Goal: Information Seeking & Learning: Learn about a topic

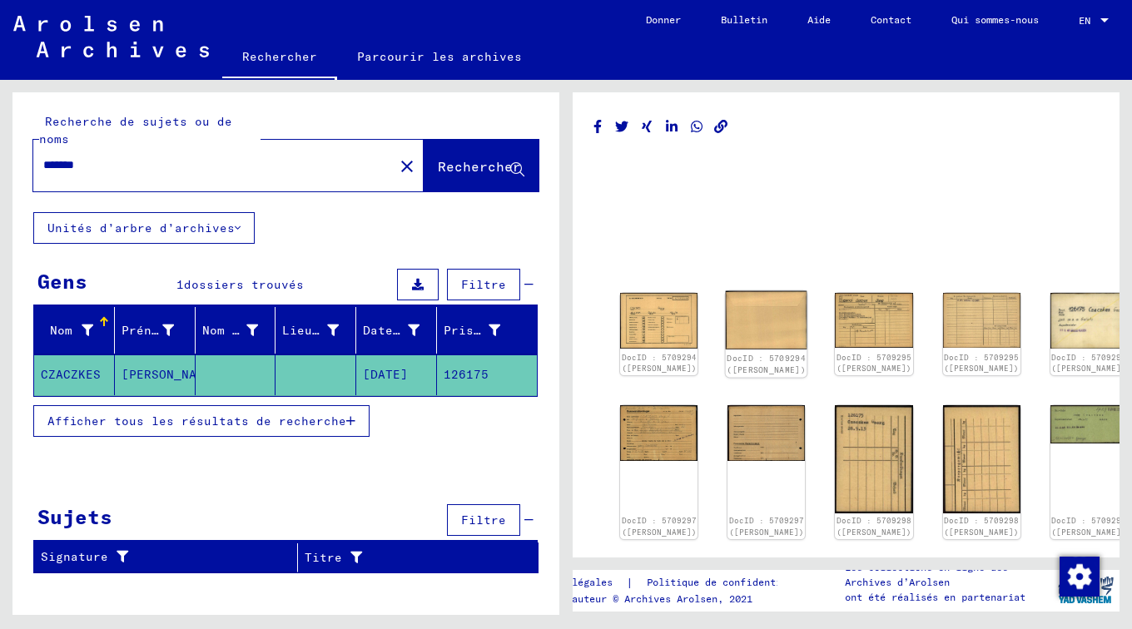
click at [735, 316] on img at bounding box center [767, 320] width 82 height 59
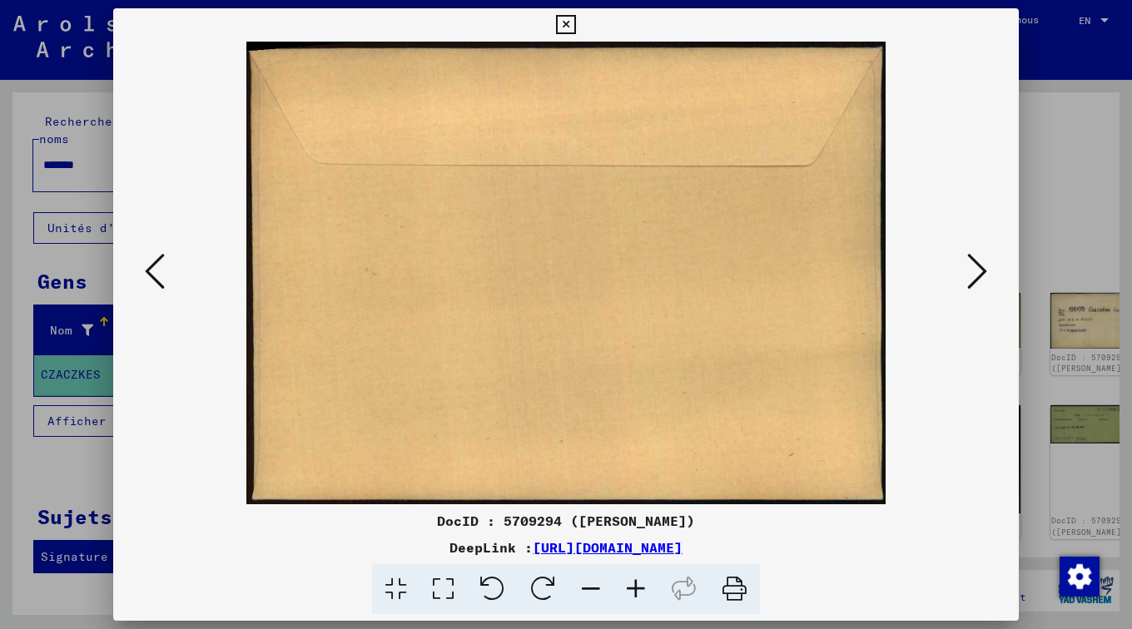
click at [976, 266] on icon at bounding box center [977, 271] width 20 height 40
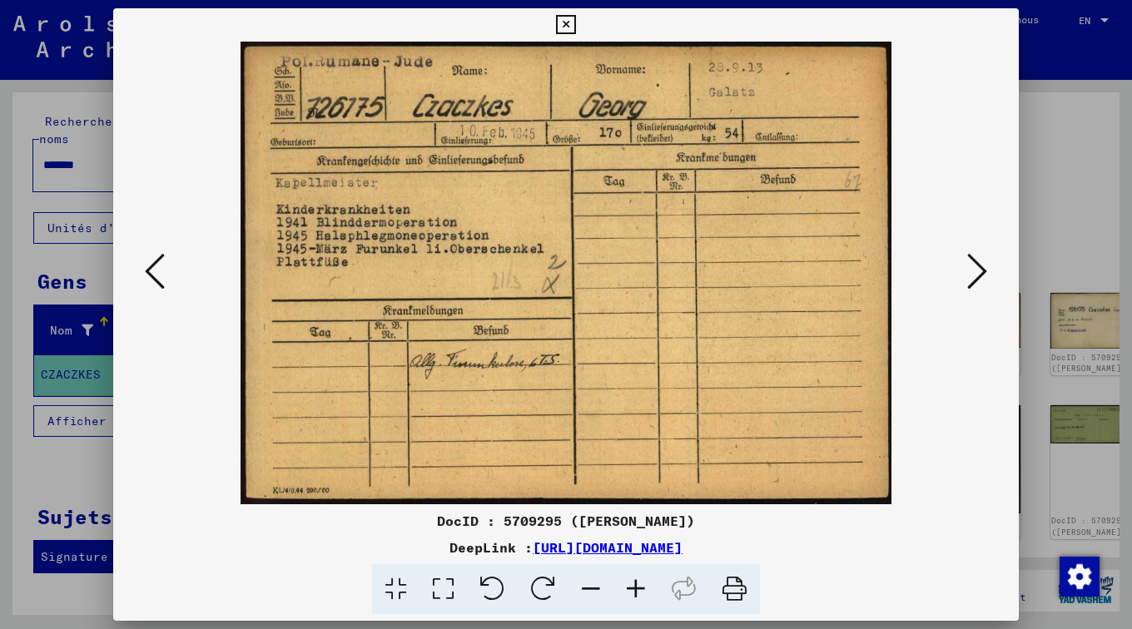
click at [980, 264] on icon at bounding box center [977, 271] width 20 height 40
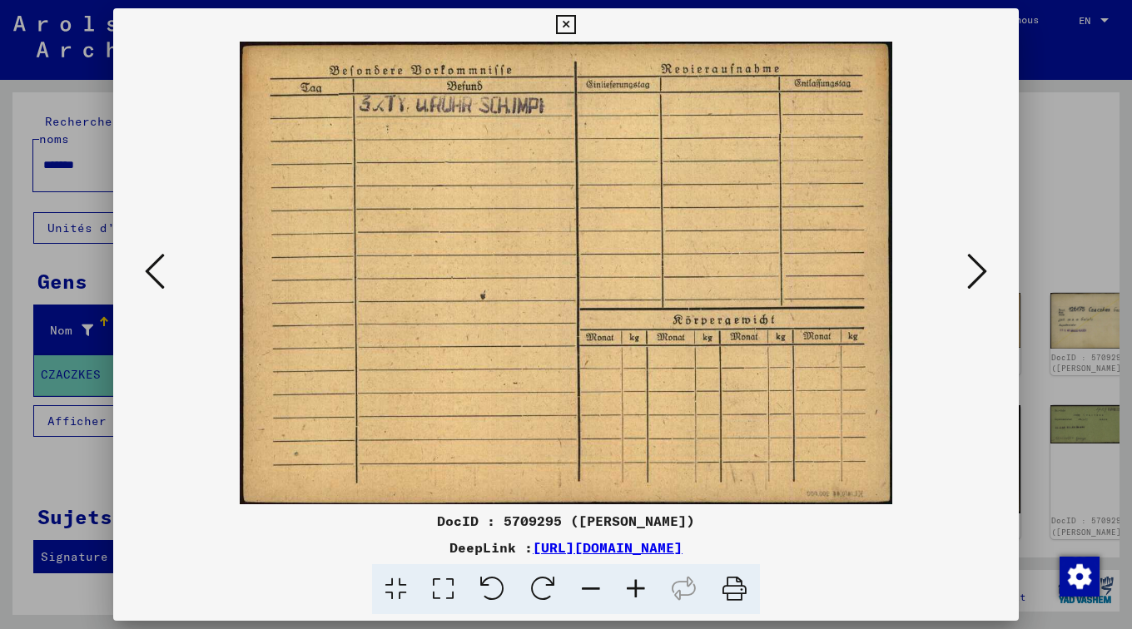
click at [980, 264] on icon at bounding box center [977, 271] width 20 height 40
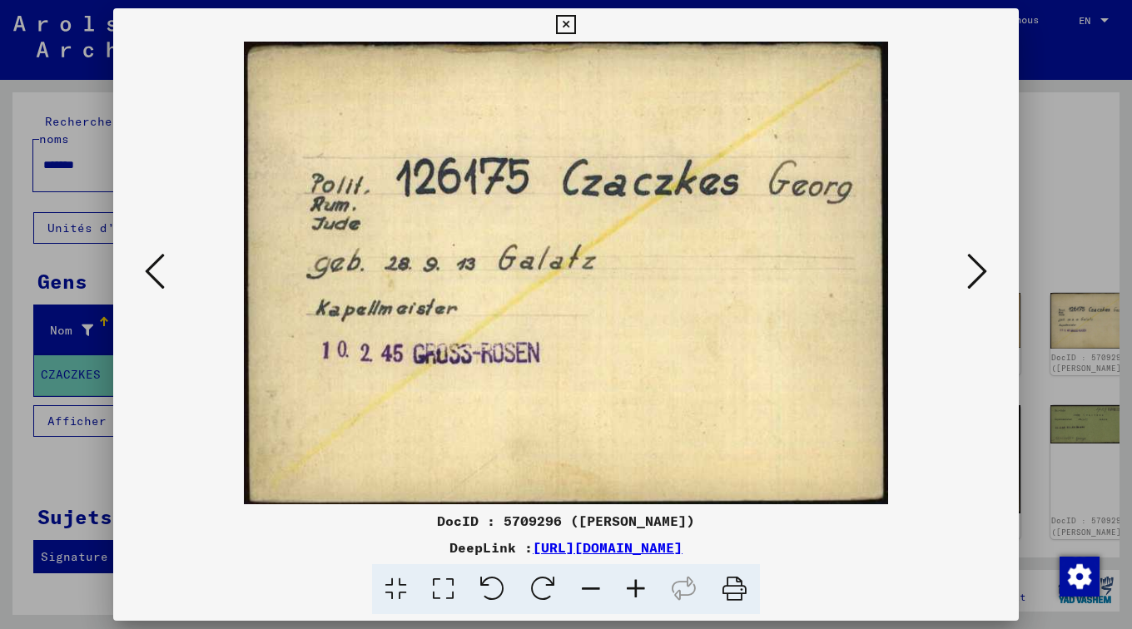
click at [153, 268] on icon at bounding box center [155, 271] width 20 height 40
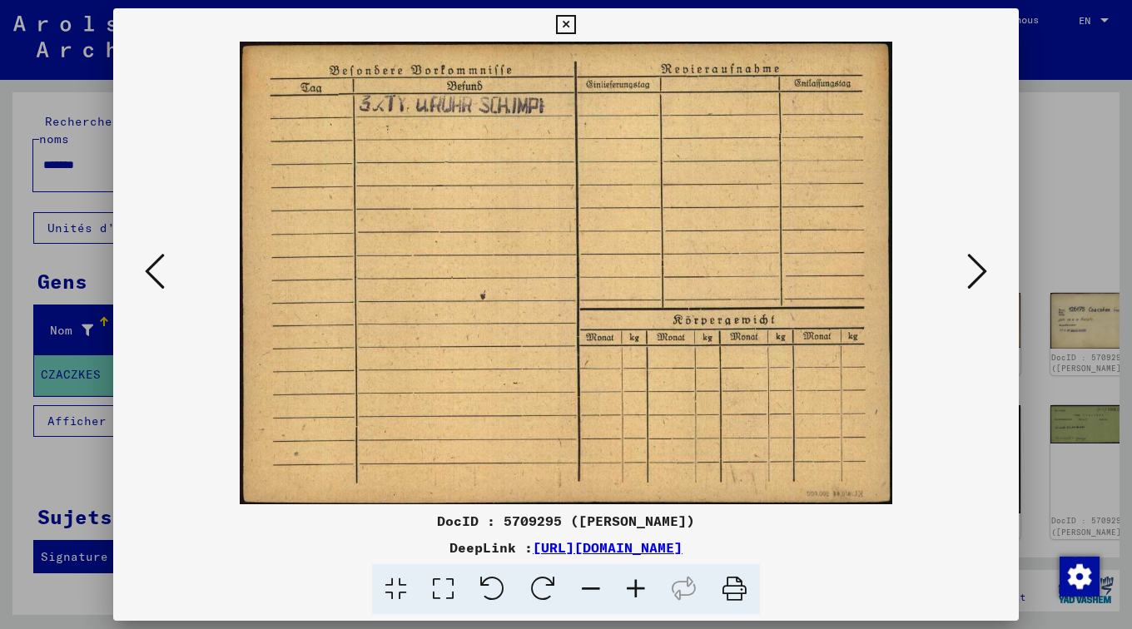
click at [153, 268] on icon at bounding box center [155, 271] width 20 height 40
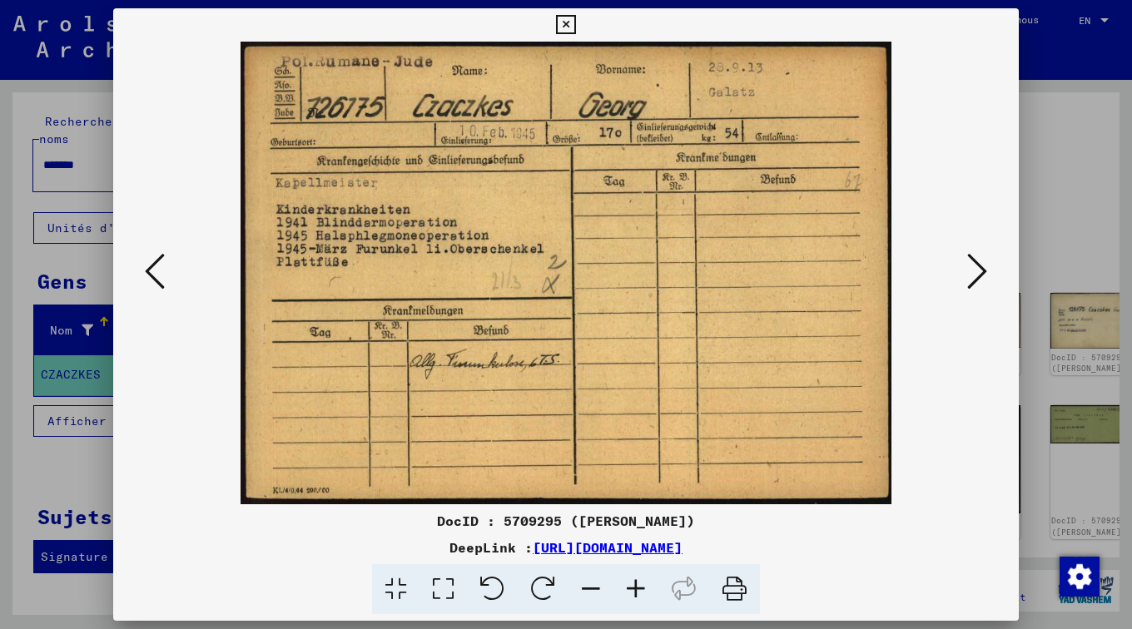
click at [153, 268] on icon at bounding box center [155, 271] width 20 height 40
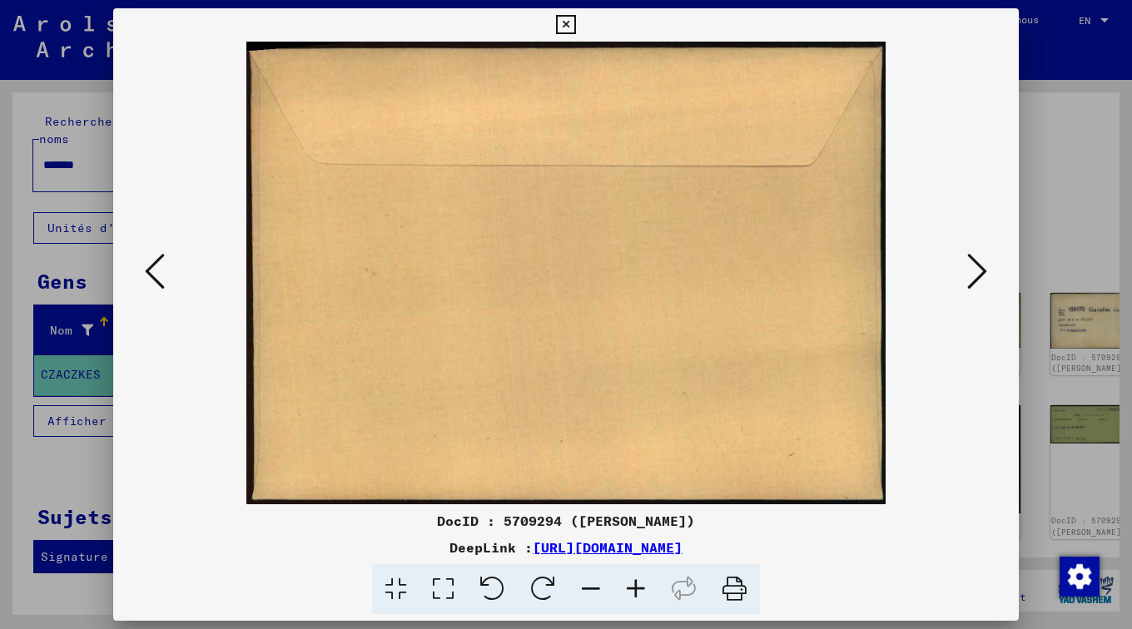
click at [153, 268] on icon at bounding box center [155, 271] width 20 height 40
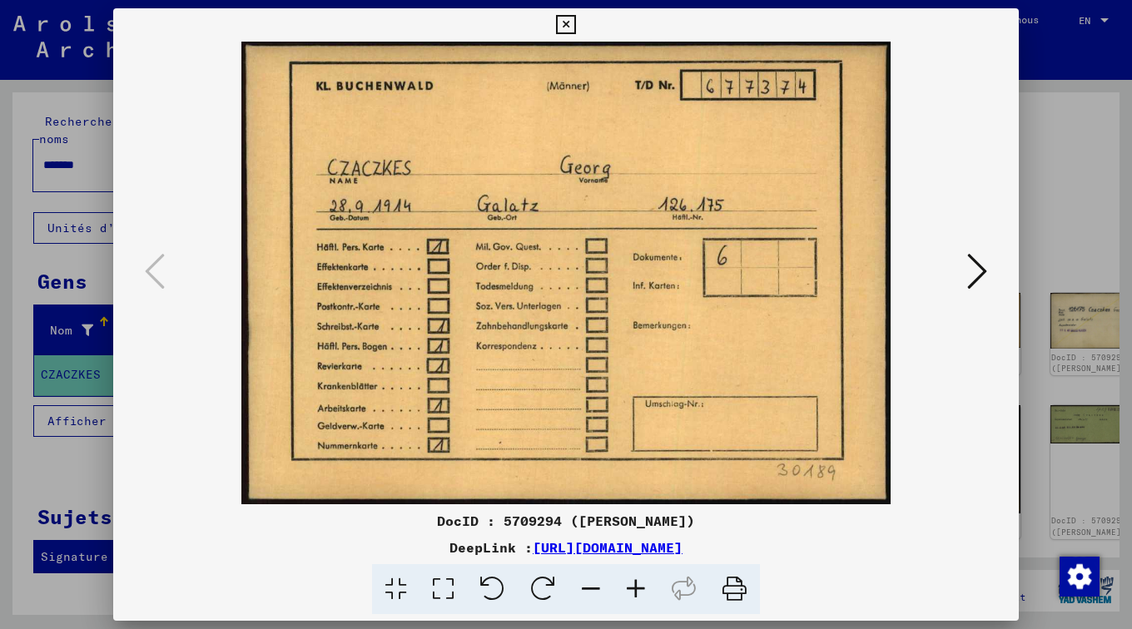
click at [980, 266] on icon at bounding box center [977, 271] width 20 height 40
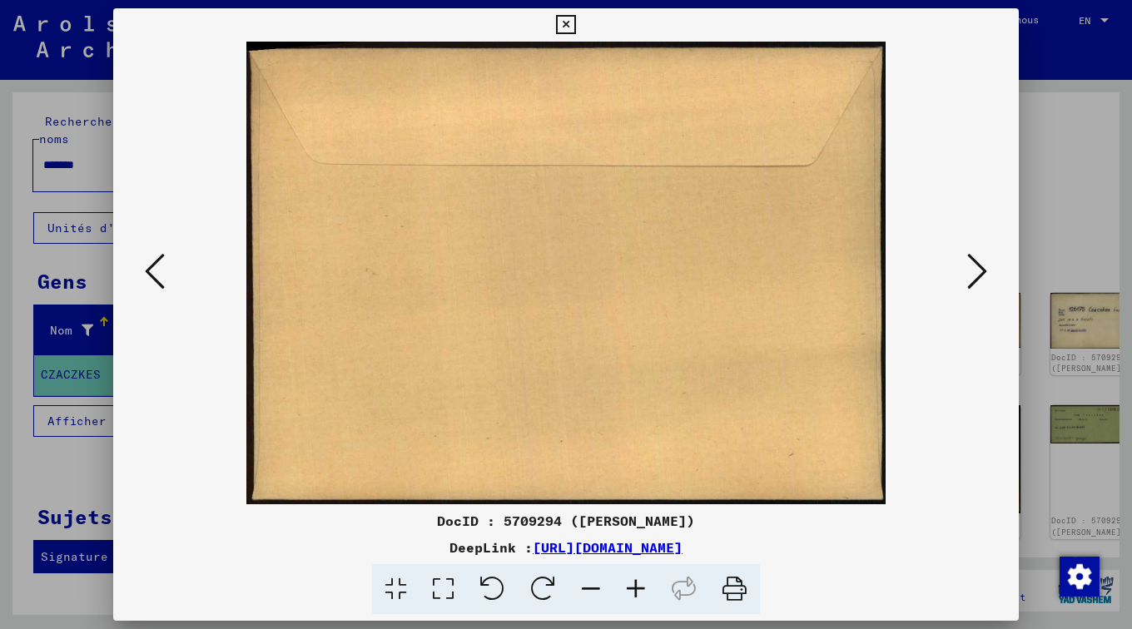
click at [980, 266] on icon at bounding box center [977, 271] width 20 height 40
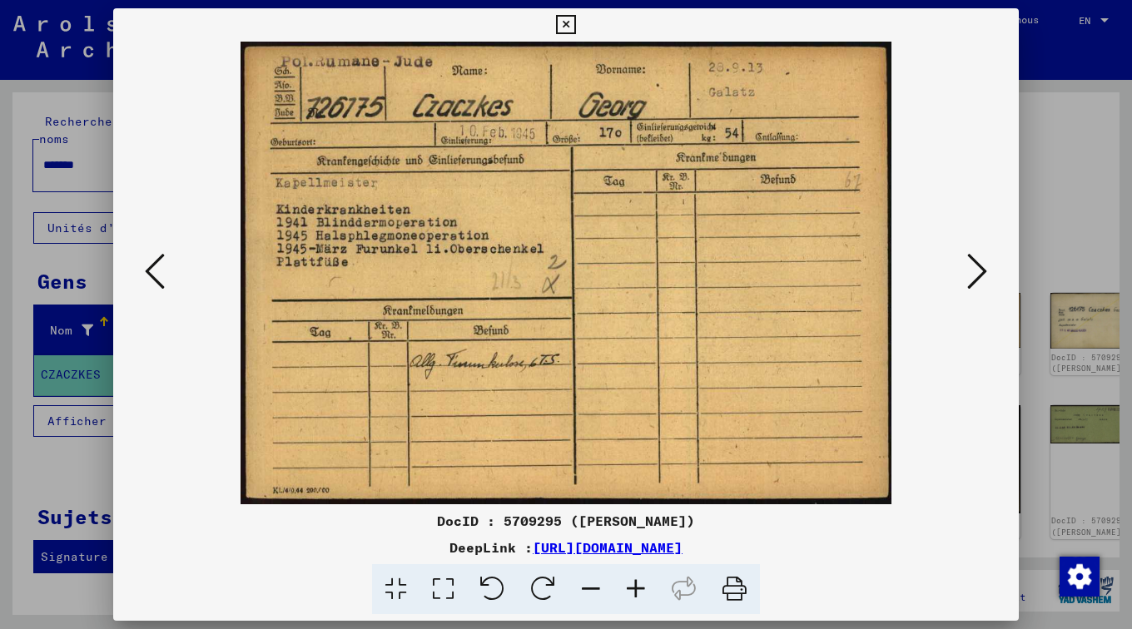
click at [980, 266] on icon at bounding box center [977, 271] width 20 height 40
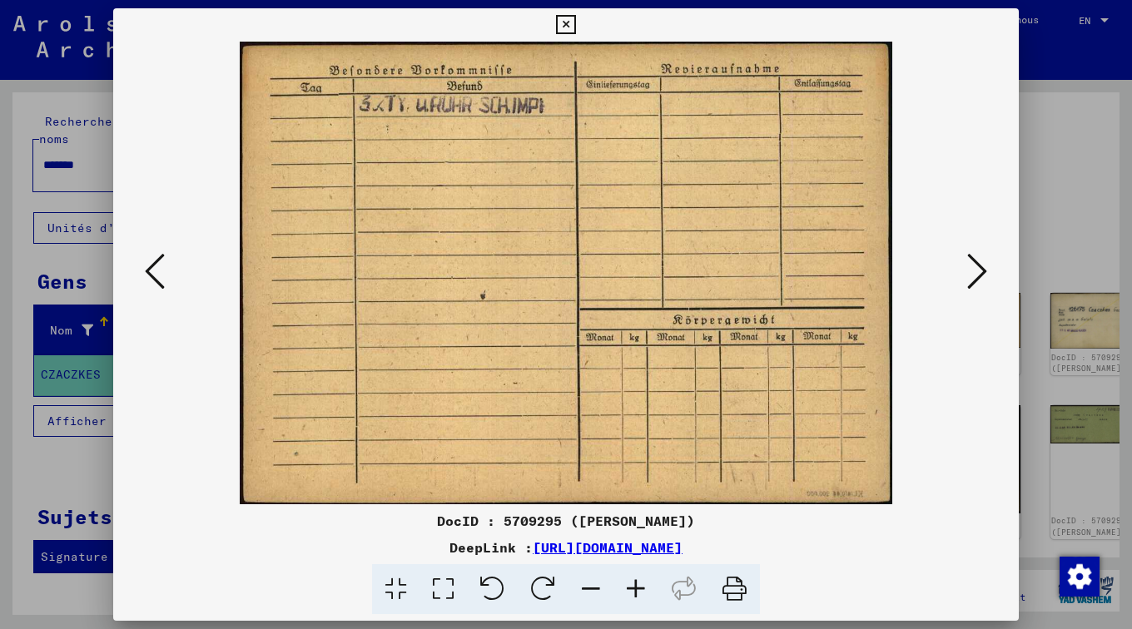
click at [980, 266] on icon at bounding box center [977, 271] width 20 height 40
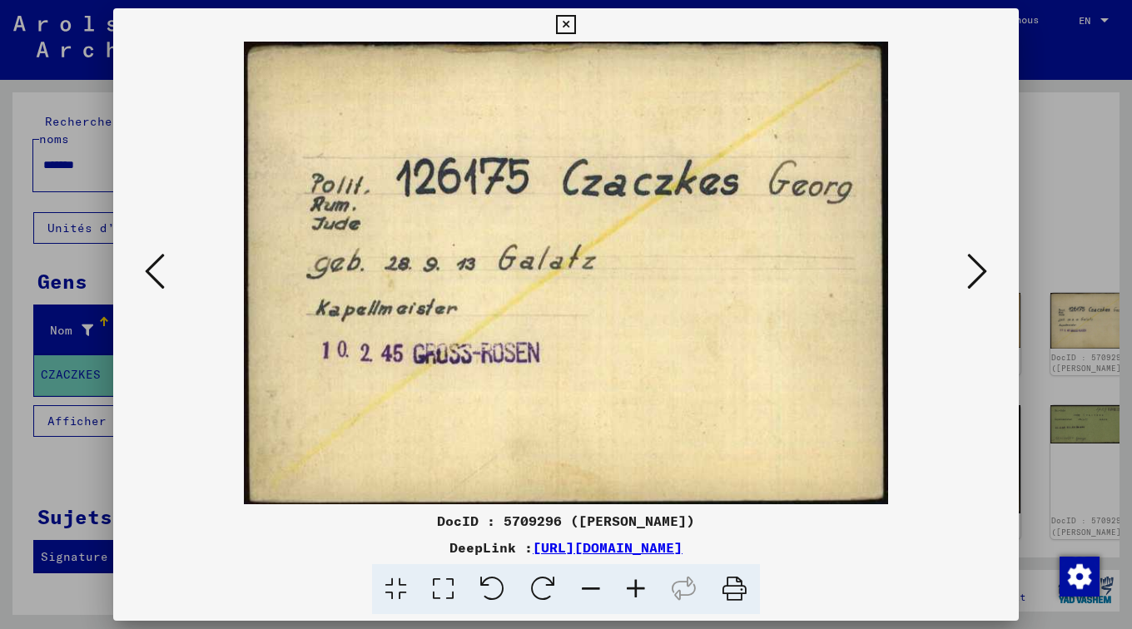
click at [980, 266] on icon at bounding box center [977, 271] width 20 height 40
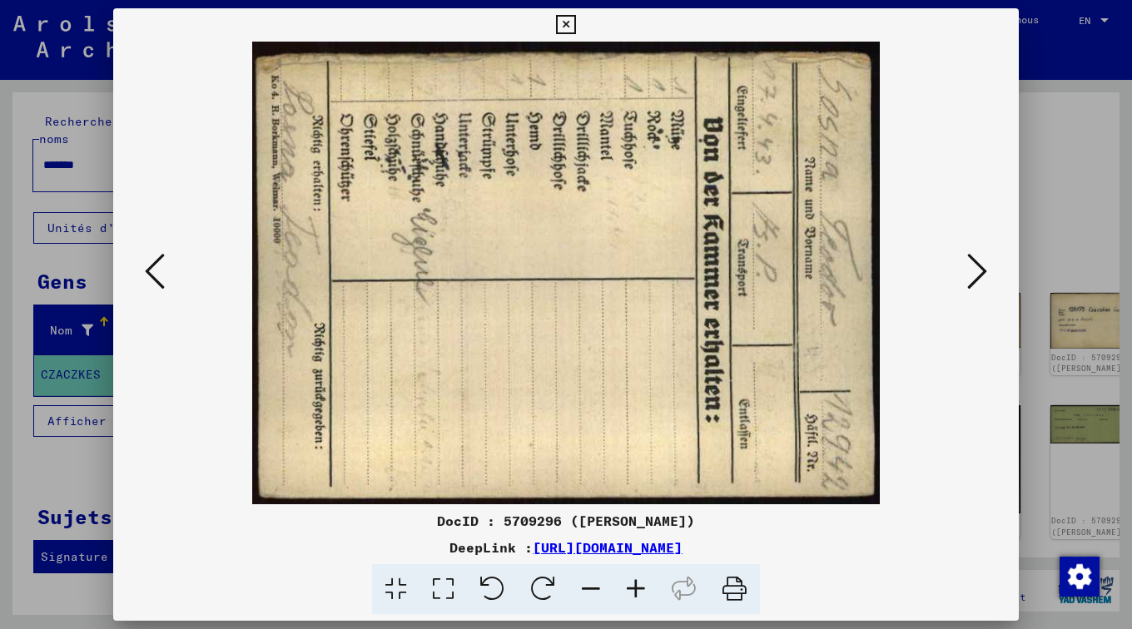
click at [980, 266] on icon at bounding box center [977, 271] width 20 height 40
